Goal: Obtain resource: Download file/media

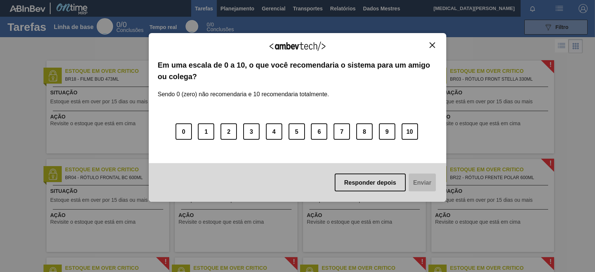
click at [428, 45] on button "Fechar" at bounding box center [432, 45] width 10 height 6
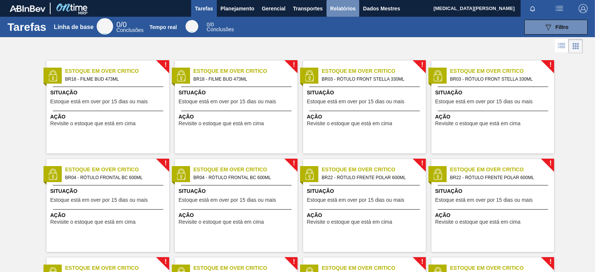
click at [347, 4] on font "Relatórios" at bounding box center [342, 8] width 25 height 9
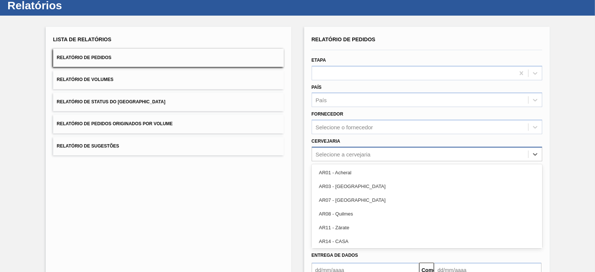
click at [347, 161] on div "option AR01 - Acheral focused, 1 of 92. 92 results available. Use Up and Down t…" at bounding box center [426, 154] width 230 height 14
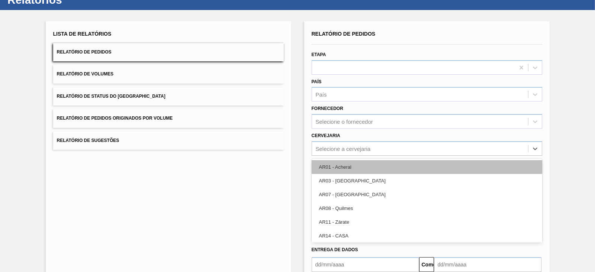
scroll to position [27, 0]
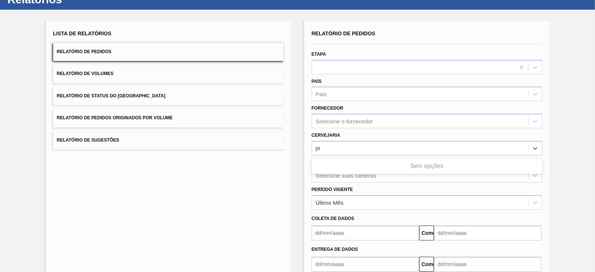
type input "pr"
click at [250, 187] on div "Lista de Relatórios Relatório de Pedidos Relatório de Volumes Relatório de Stat…" at bounding box center [168, 164] width 245 height 287
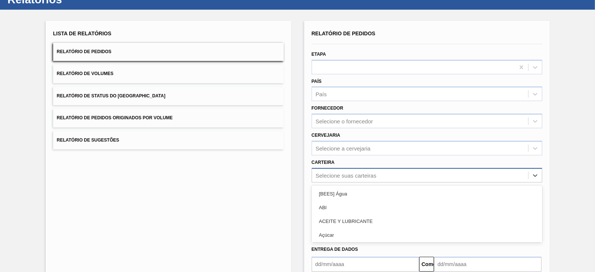
click at [356, 169] on div "option [BEES] Água focused, 1 of 101. 101 results available. Use Up and Down to…" at bounding box center [426, 175] width 230 height 14
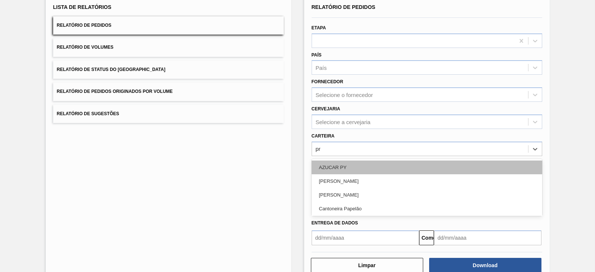
type input "pre"
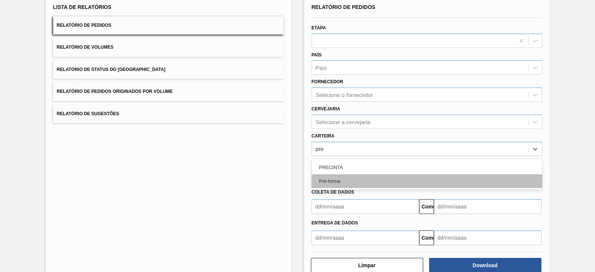
click at [350, 179] on div "Pré-forma" at bounding box center [426, 181] width 230 height 14
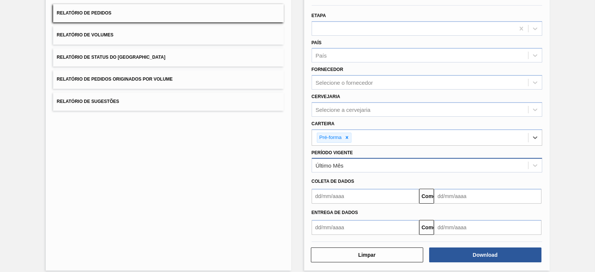
scroll to position [72, 0]
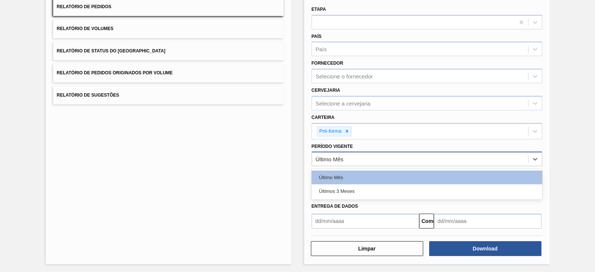
click at [350, 154] on div "Último Mês" at bounding box center [420, 159] width 216 height 11
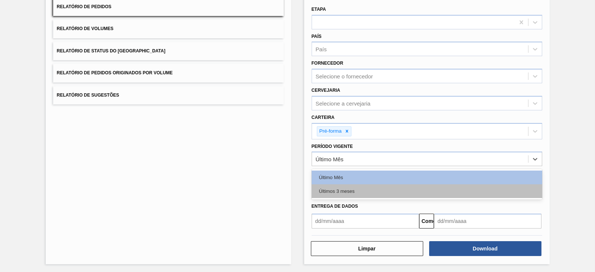
click at [340, 190] on font "Últimos 3 meses" at bounding box center [337, 191] width 36 height 6
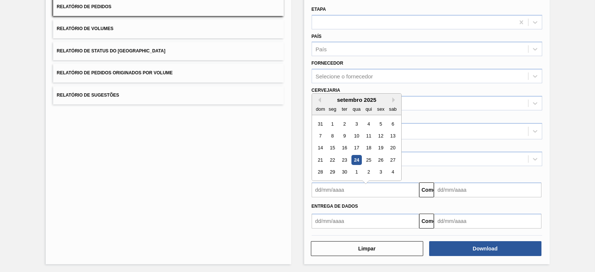
click at [340, 190] on input "text" at bounding box center [364, 189] width 107 height 15
click at [316, 94] on button "Mês anterior" at bounding box center [317, 96] width 5 height 5
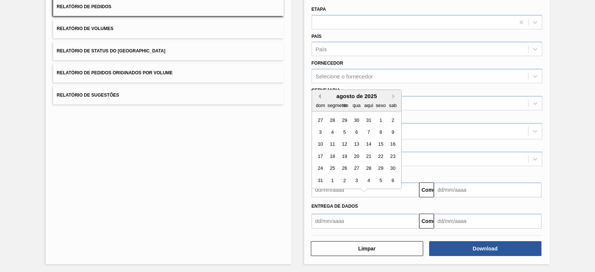
click at [316, 94] on button "Mês anterior" at bounding box center [317, 96] width 5 height 5
click at [343, 117] on div "1" at bounding box center [344, 120] width 10 height 10
type input "[DATE]"
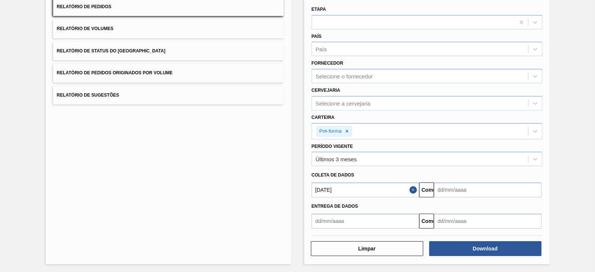
click at [474, 181] on div "[DATE] Comeu" at bounding box center [426, 189] width 236 height 17
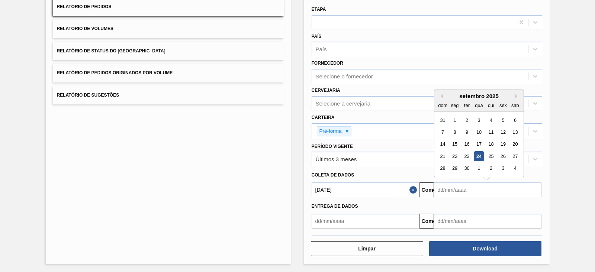
click at [475, 185] on input "text" at bounding box center [487, 189] width 107 height 15
click at [443, 167] on font "28" at bounding box center [442, 169] width 5 height 6
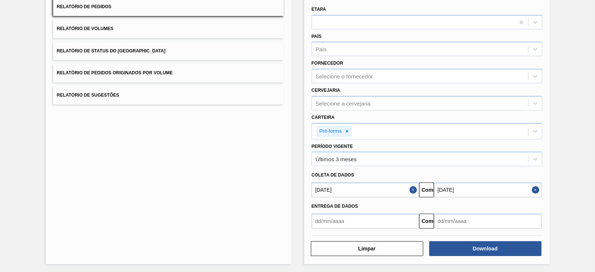
type input "[DATE]"
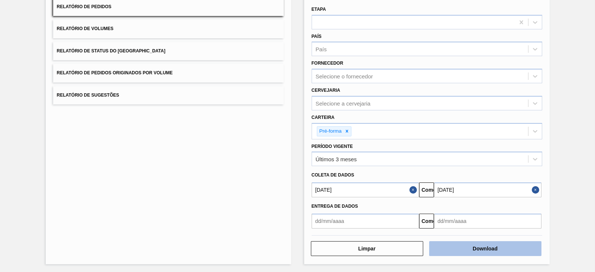
click at [491, 251] on button "Download" at bounding box center [485, 248] width 112 height 15
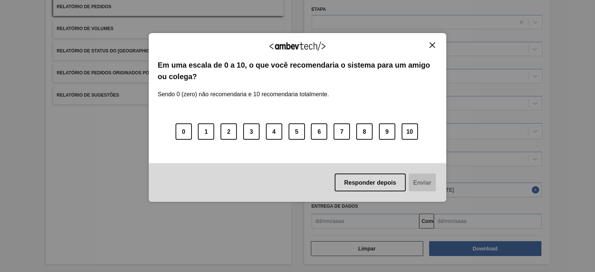
click at [431, 42] on img "Fechar" at bounding box center [432, 45] width 6 height 6
